Goal: Check status: Check status

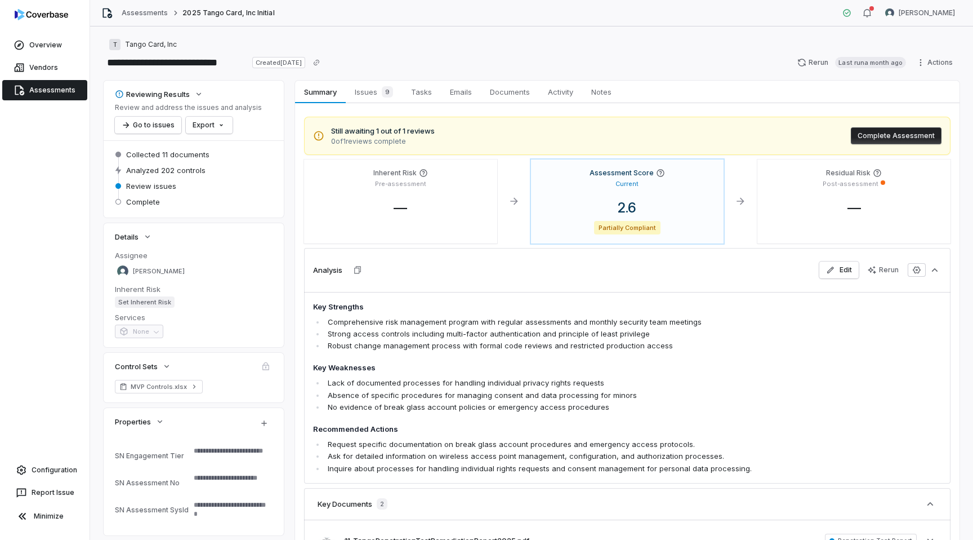
click at [56, 94] on link "Assessments" at bounding box center [44, 90] width 85 height 20
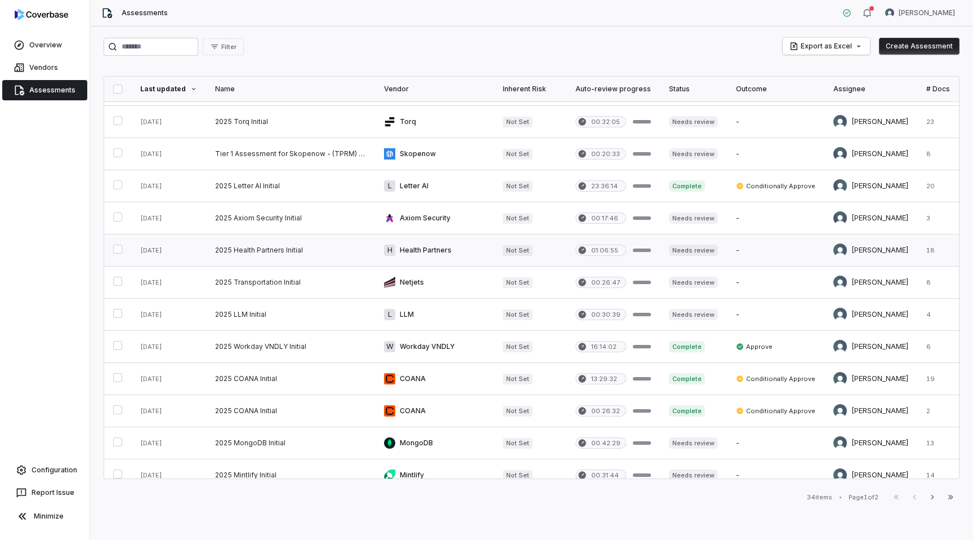
scroll to position [425, 0]
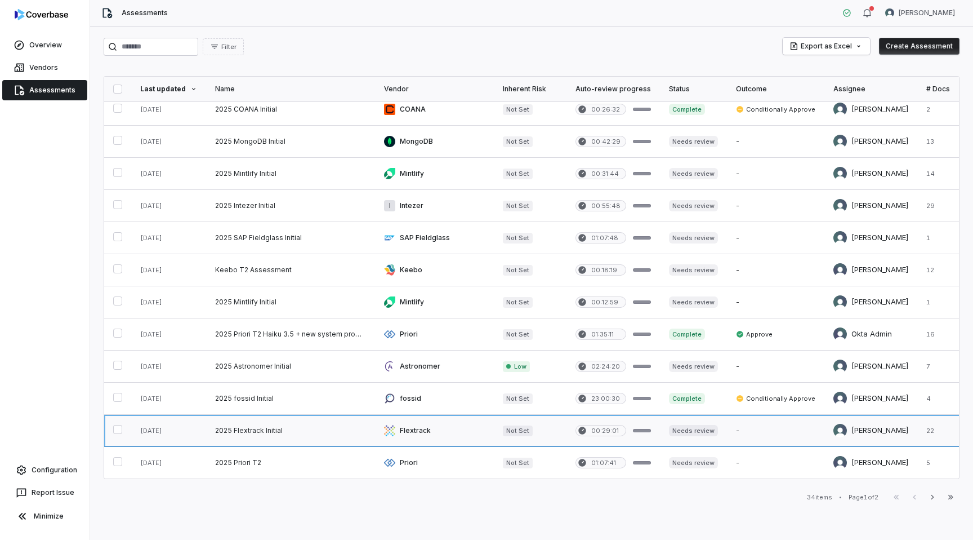
click at [346, 424] on link at bounding box center [290, 431] width 169 height 32
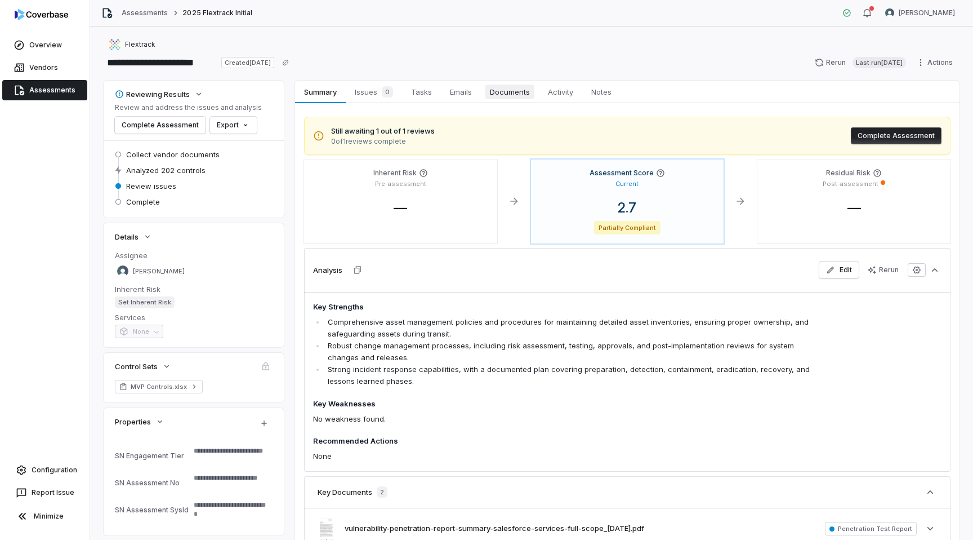
click at [515, 89] on span "Documents" at bounding box center [509, 91] width 49 height 15
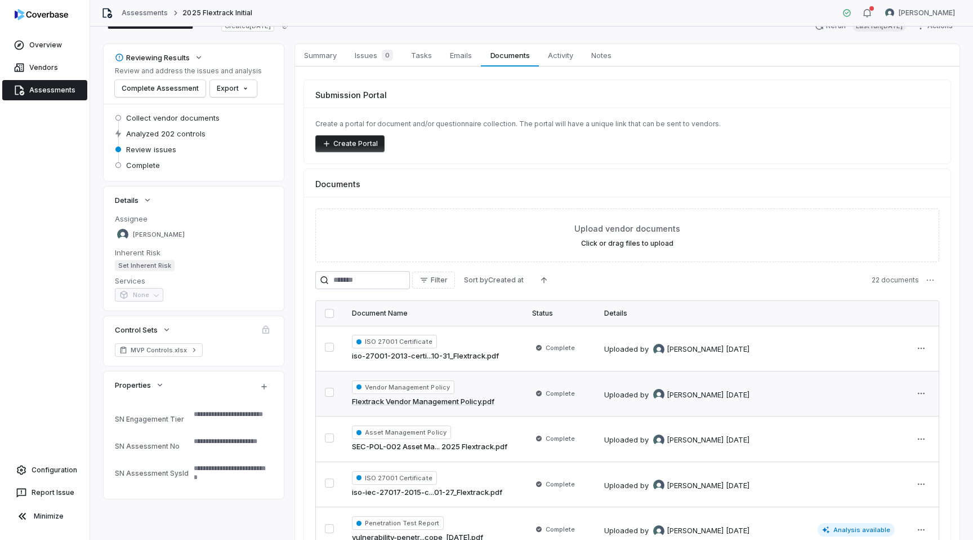
scroll to position [128, 0]
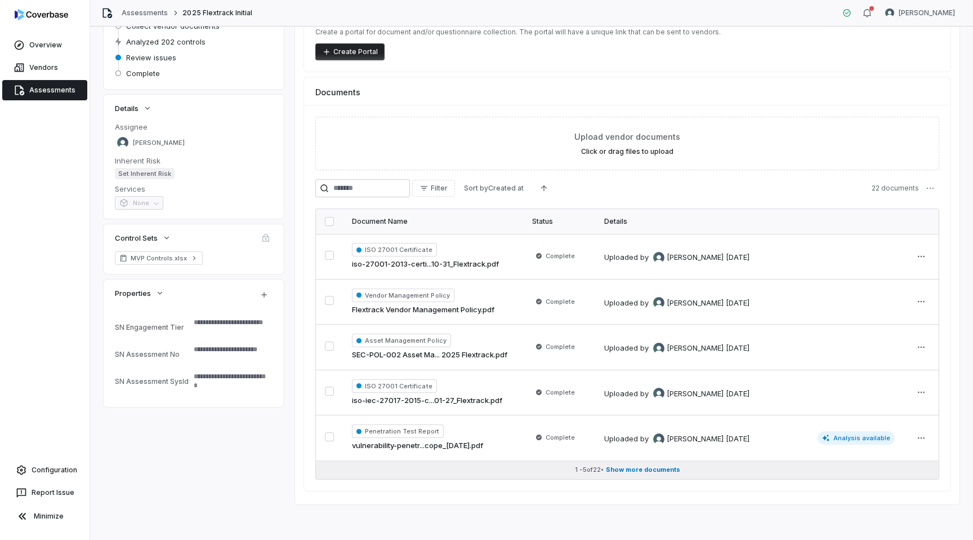
click at [652, 470] on span "Show more documents" at bounding box center [643, 469] width 74 height 8
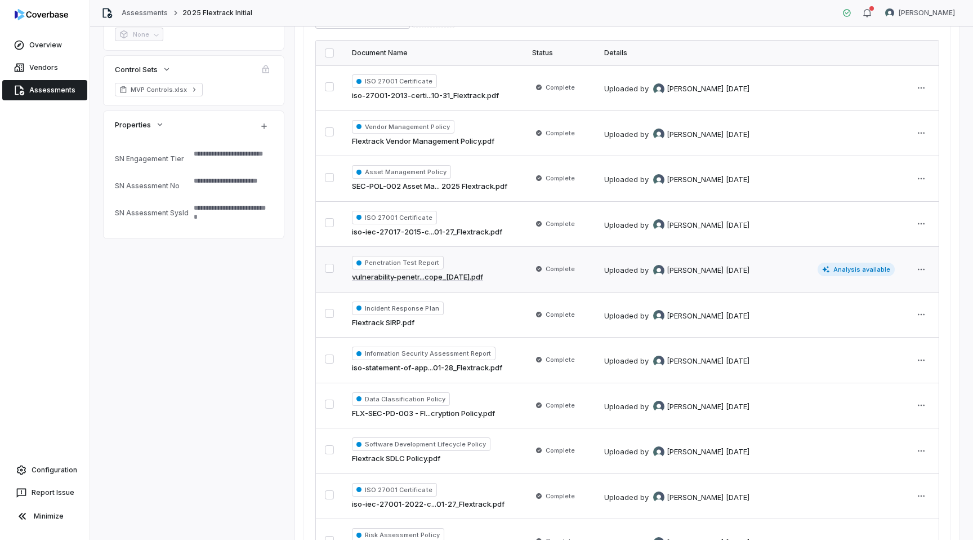
scroll to position [0, 0]
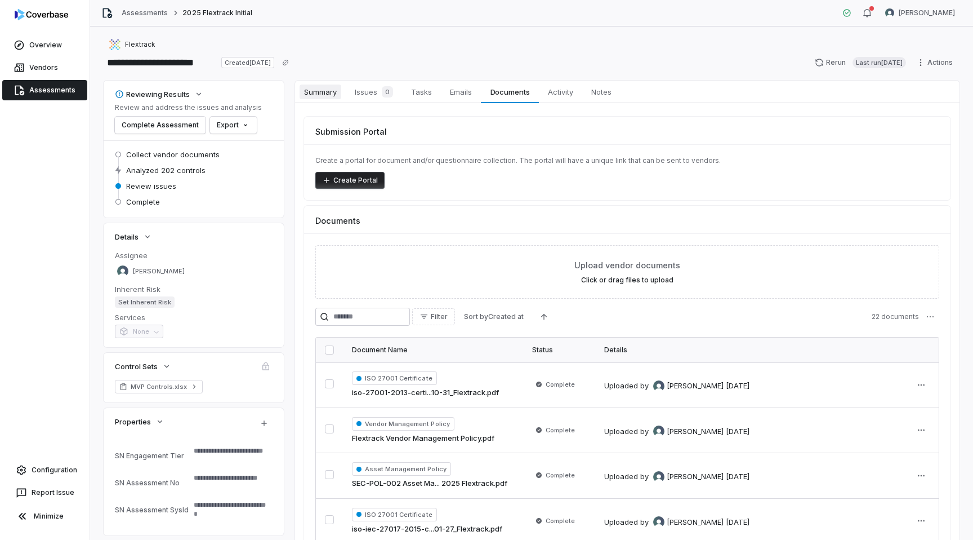
click at [323, 91] on span "Summary" at bounding box center [321, 91] width 42 height 15
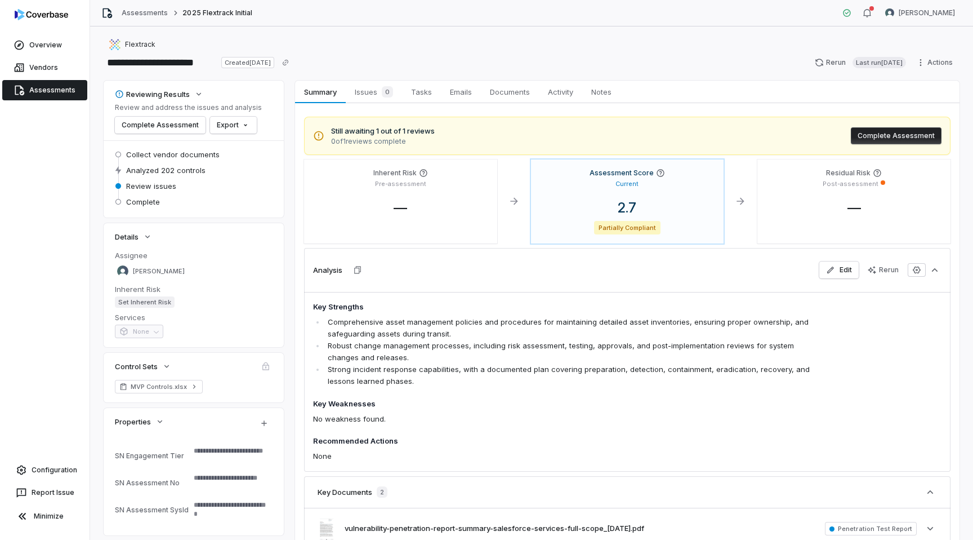
scroll to position [128, 0]
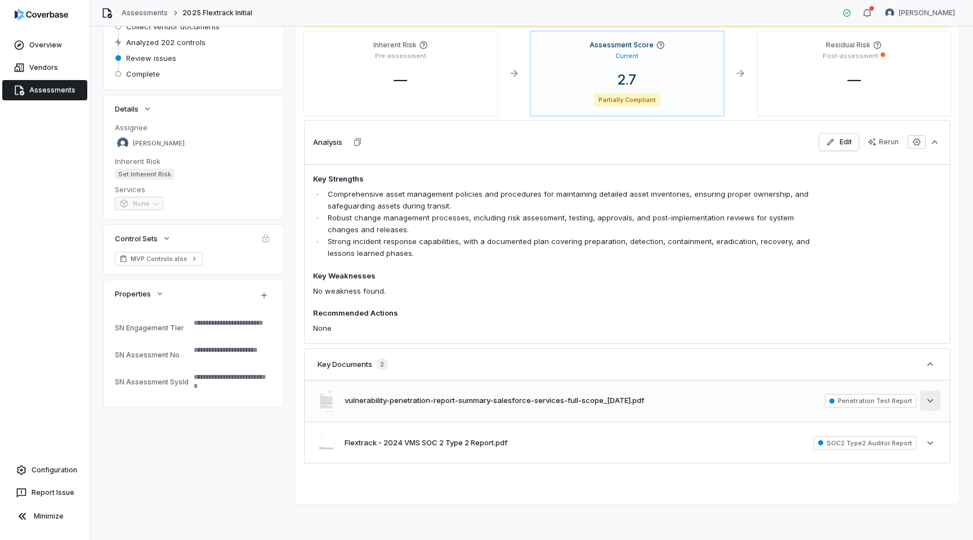
click at [925, 403] on icon "button" at bounding box center [930, 400] width 11 height 11
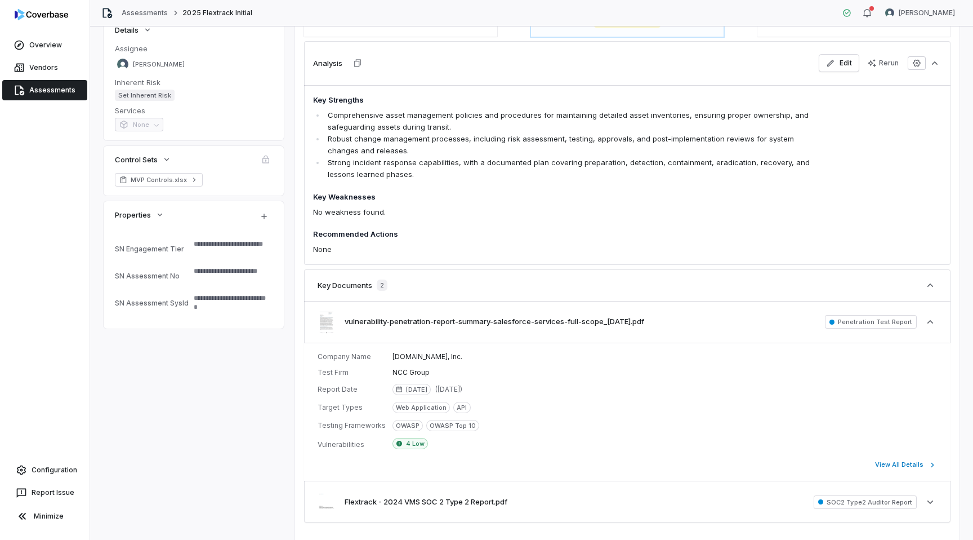
scroll to position [266, 0]
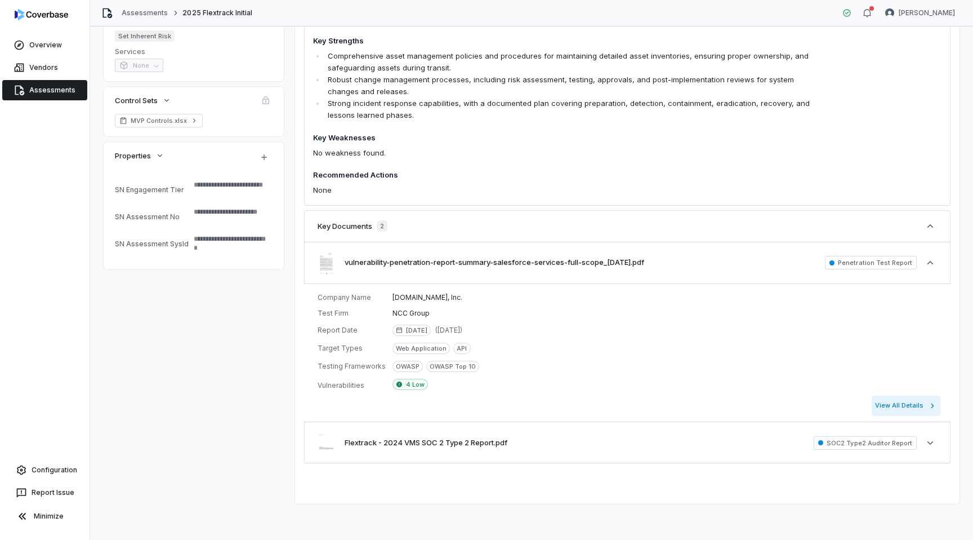
click at [897, 403] on button "View All Details" at bounding box center [906, 405] width 69 height 20
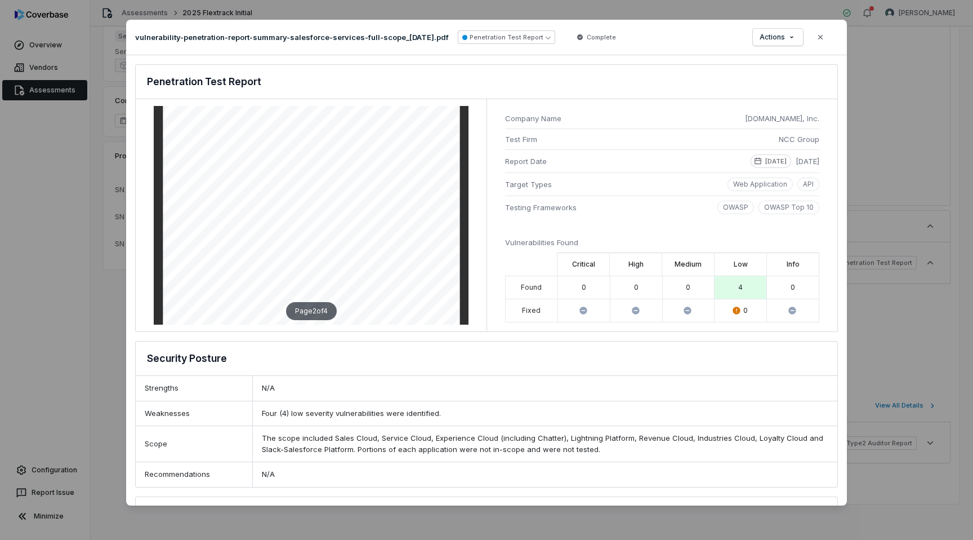
scroll to position [449, 0]
click at [820, 34] on icon "button" at bounding box center [820, 37] width 9 height 9
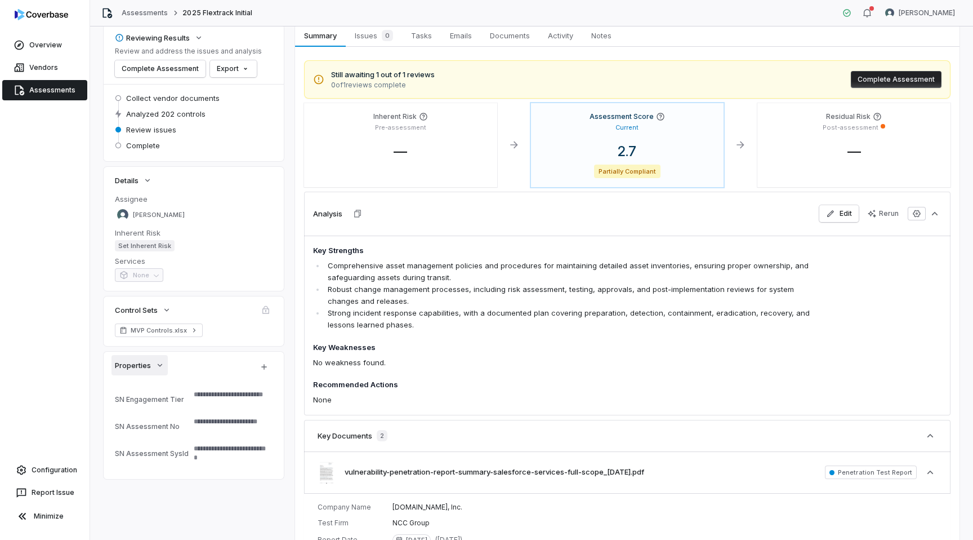
scroll to position [0, 0]
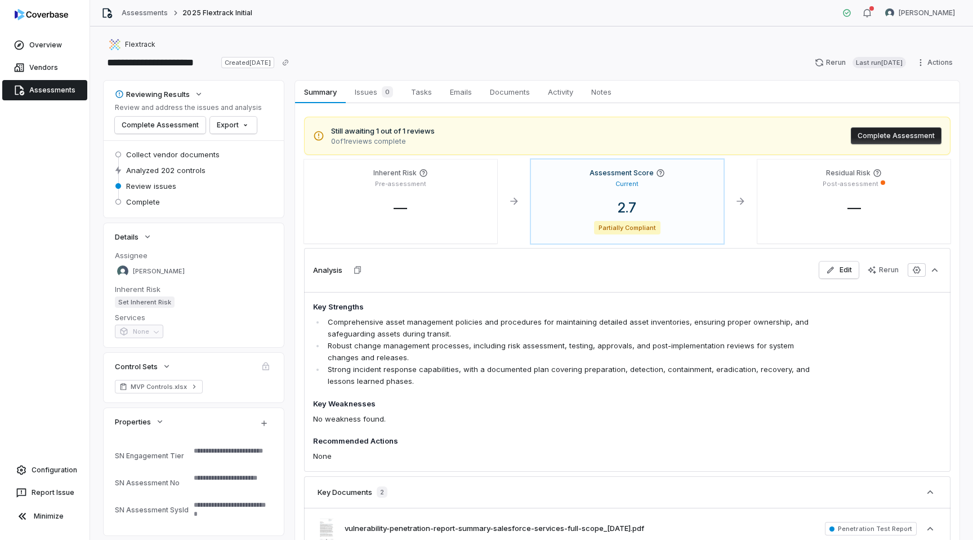
type textarea "*"
